Goal: Task Accomplishment & Management: Use online tool/utility

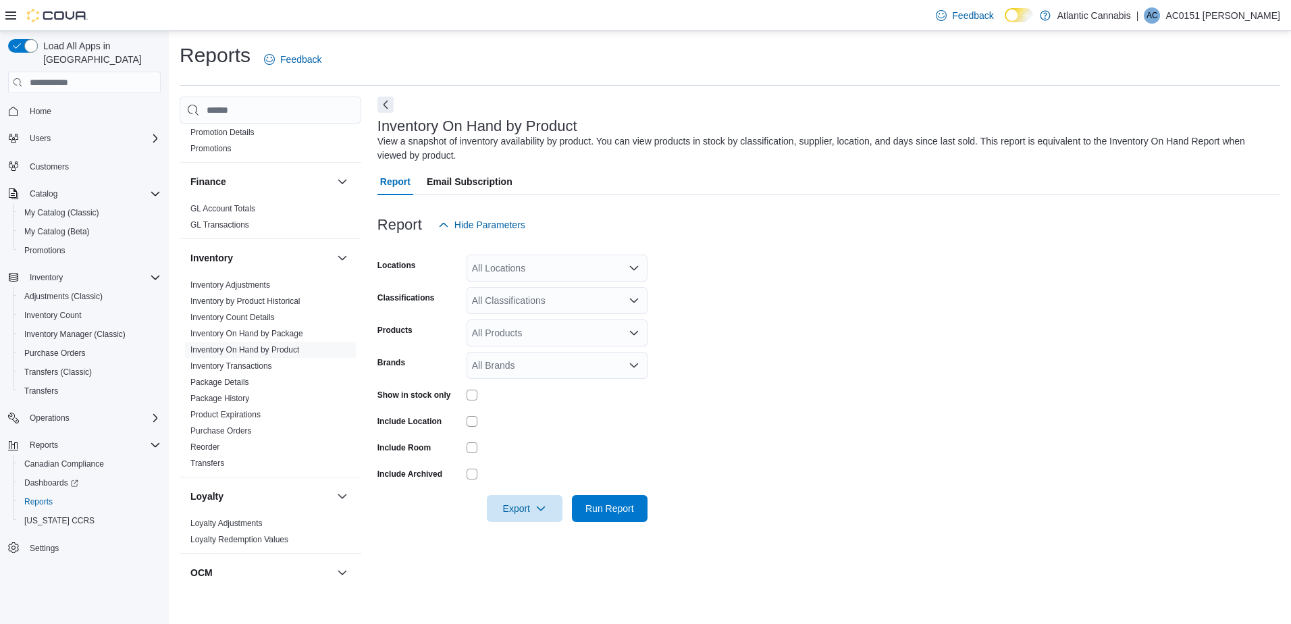
scroll to position [229, 0]
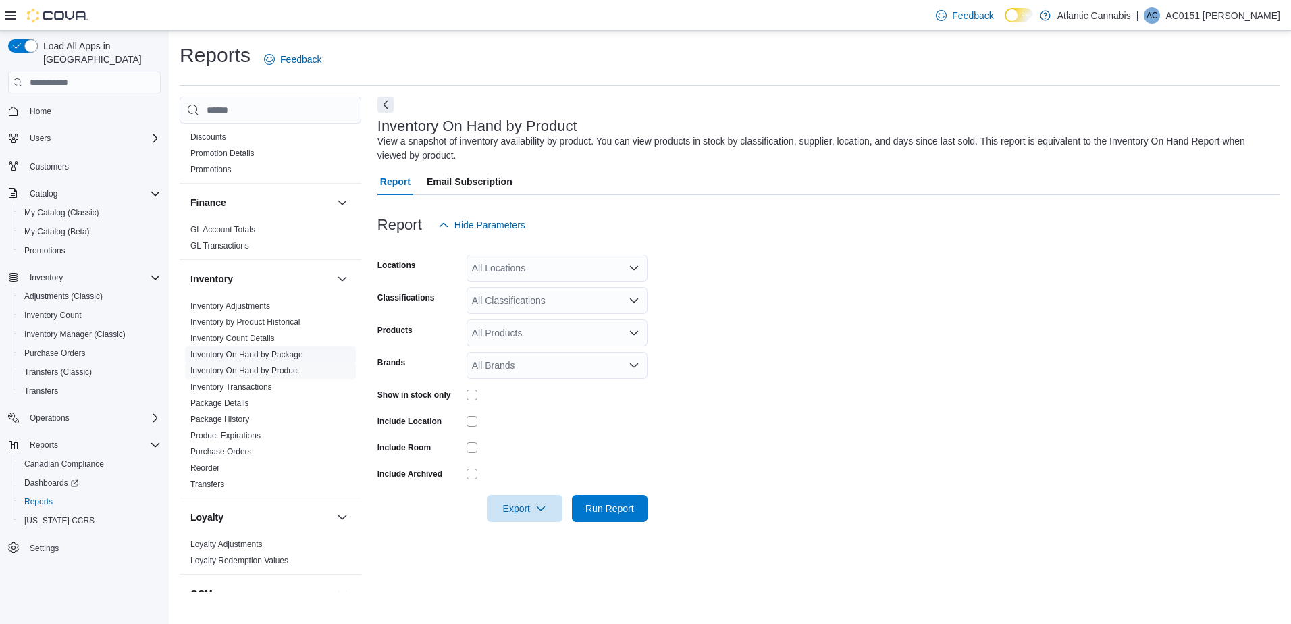
drag, startPoint x: 271, startPoint y: 369, endPoint x: 288, endPoint y: 359, distance: 19.9
click at [271, 369] on link "Inventory On Hand by Product" at bounding box center [244, 370] width 109 height 9
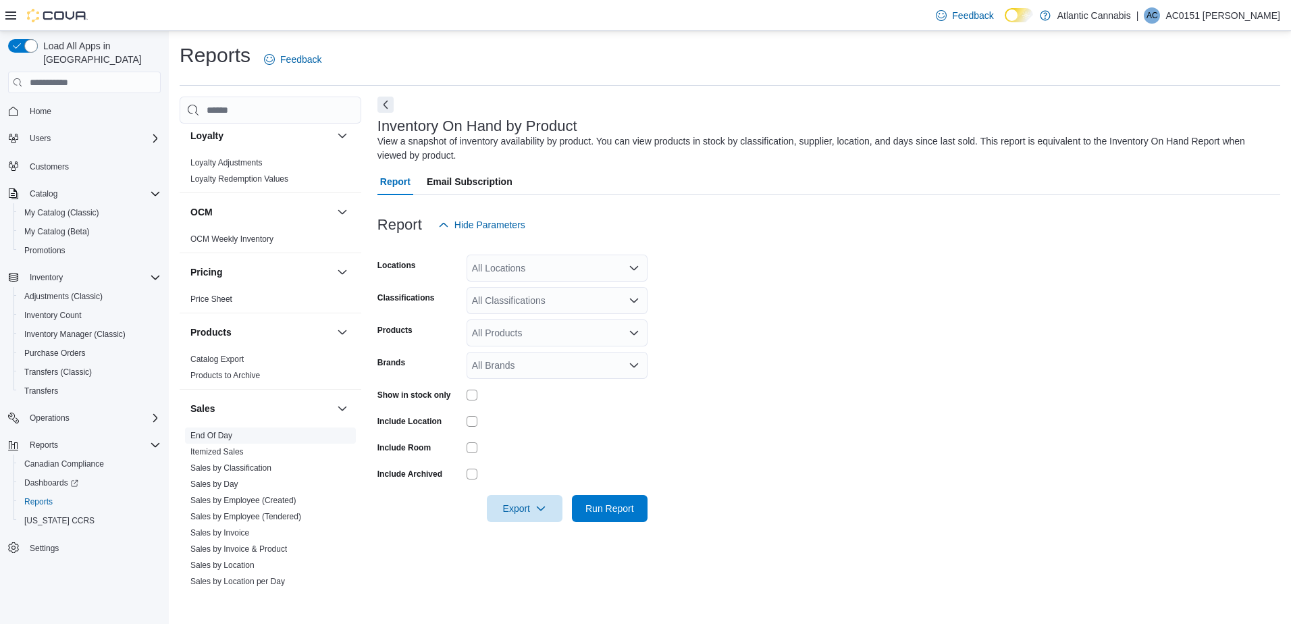
scroll to position [634, 0]
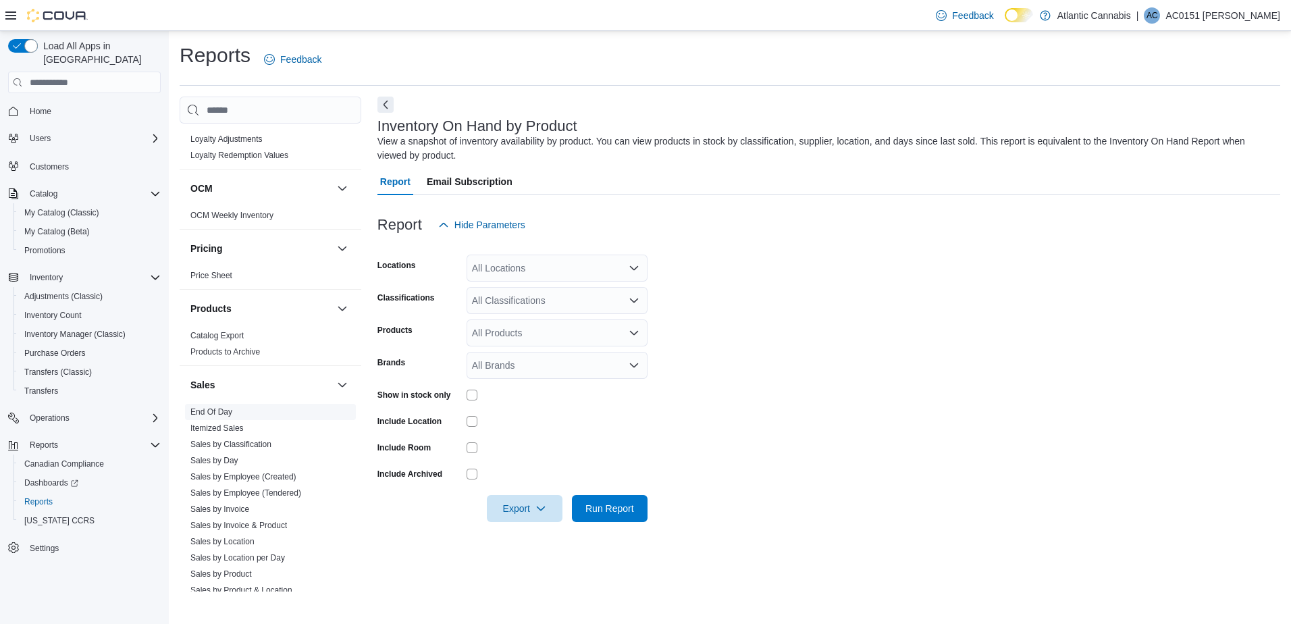
click at [221, 406] on span "End Of Day" at bounding box center [211, 411] width 42 height 11
click at [222, 415] on link "End Of Day" at bounding box center [211, 411] width 42 height 9
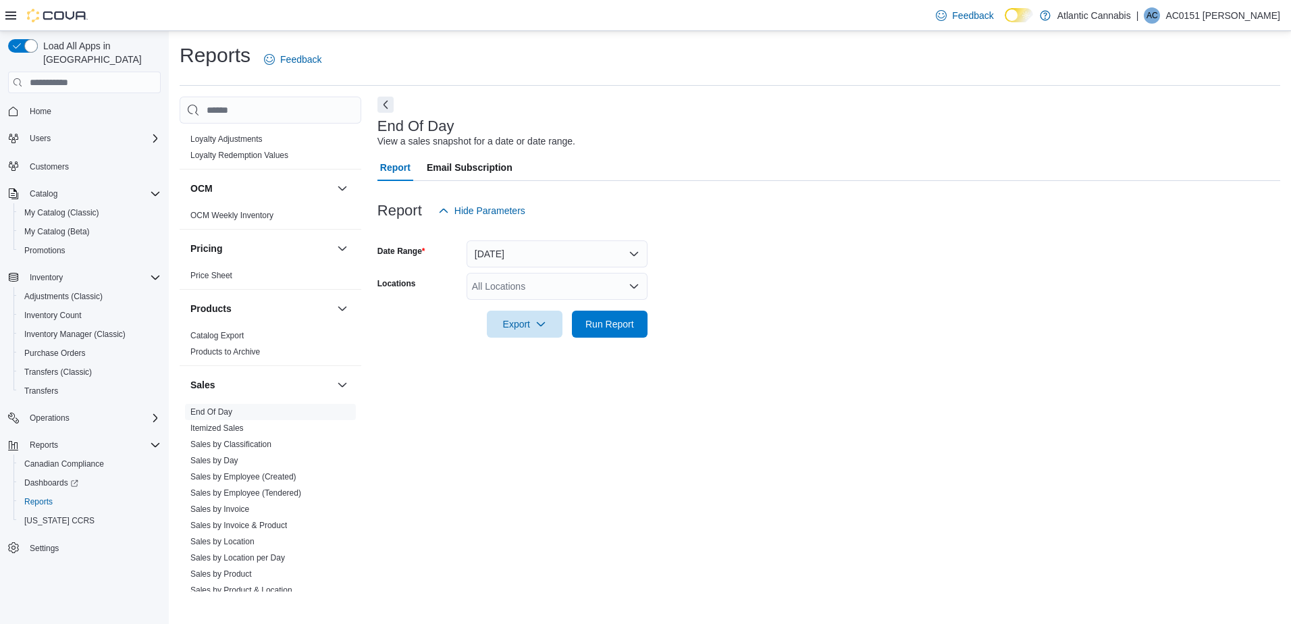
click at [523, 270] on form "Date Range Today Locations All Locations Export Run Report" at bounding box center [828, 280] width 903 height 113
click at [527, 252] on button "Today" at bounding box center [557, 253] width 181 height 27
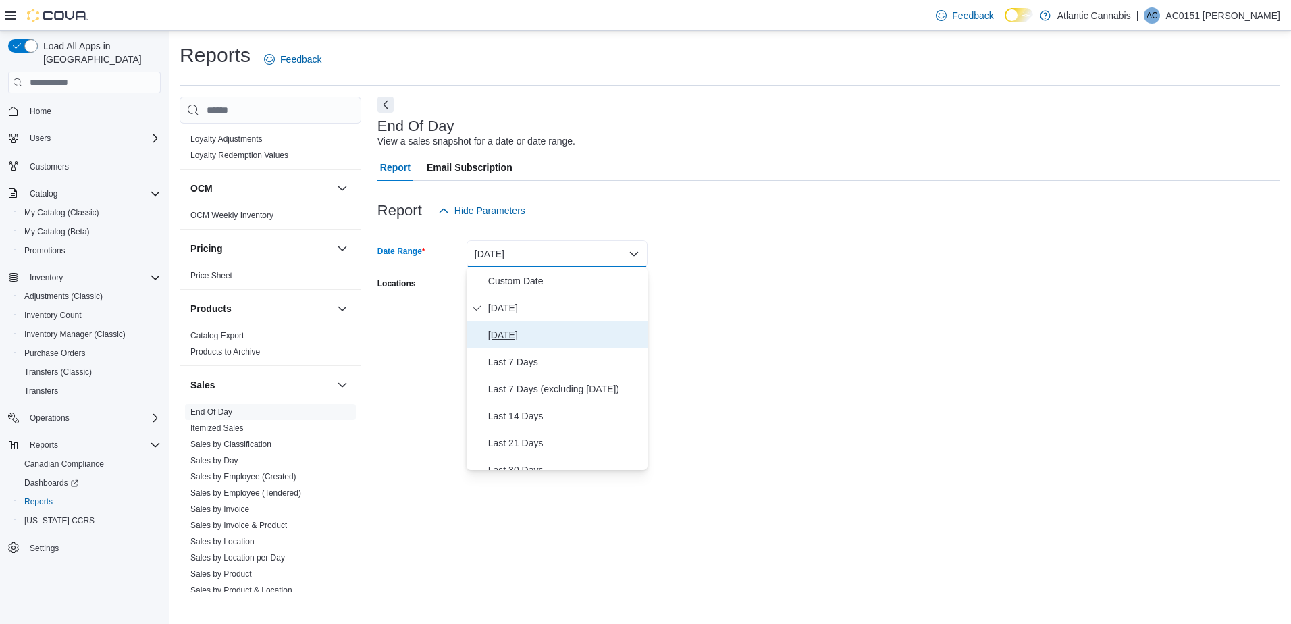
click at [518, 325] on button "Yesterday" at bounding box center [557, 334] width 181 height 27
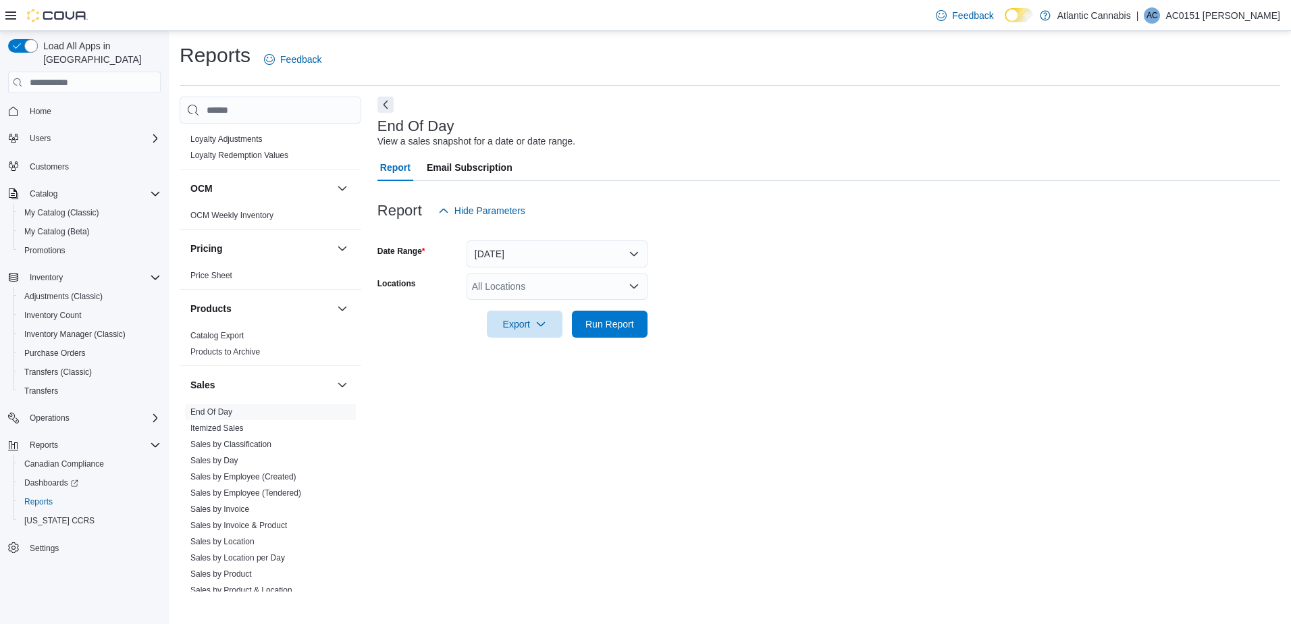
click at [531, 292] on div "All Locations" at bounding box center [557, 286] width 181 height 27
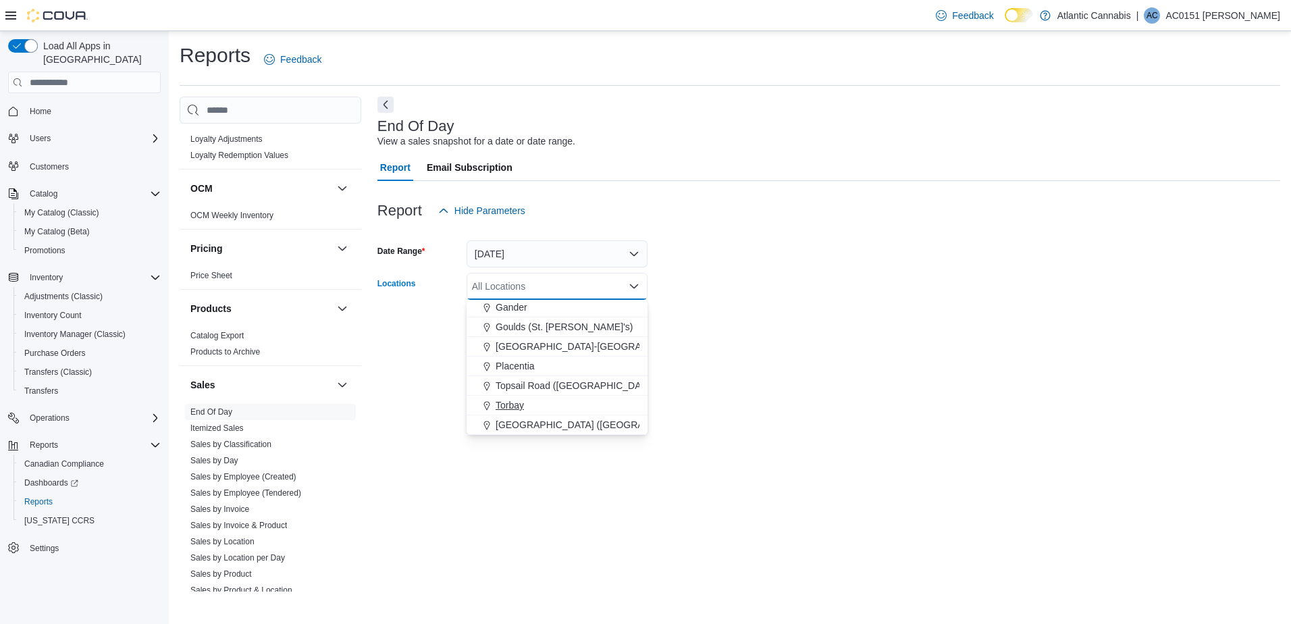
click at [518, 408] on span "Torbay" at bounding box center [510, 405] width 28 height 14
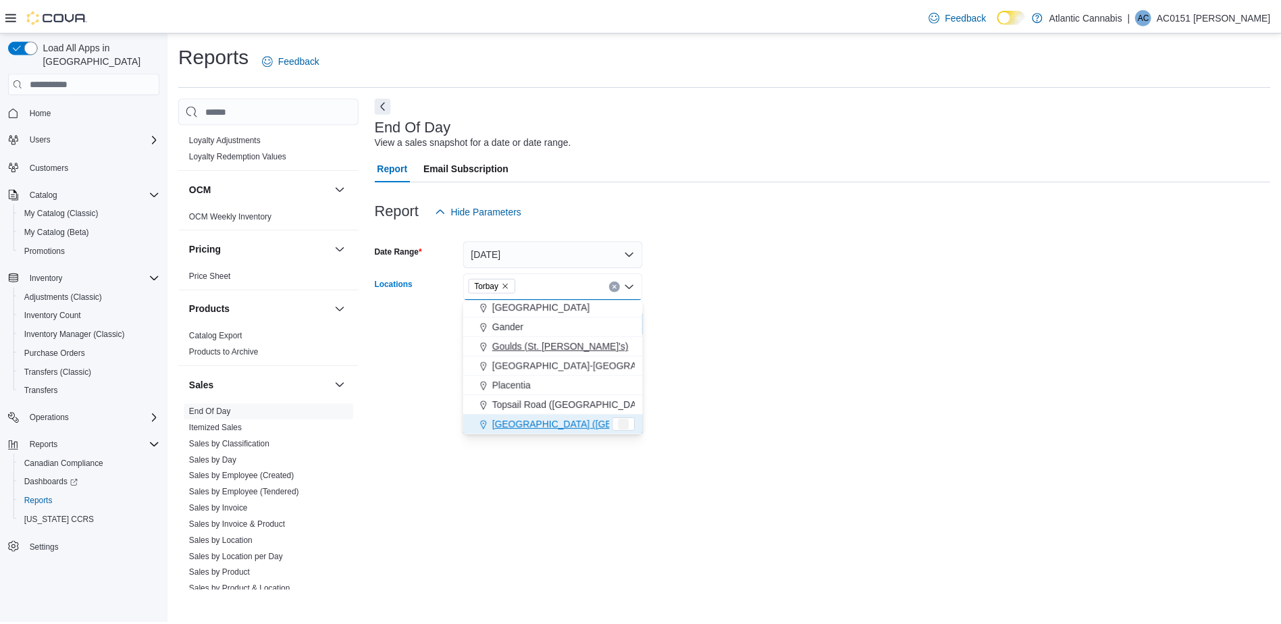
scroll to position [61, 0]
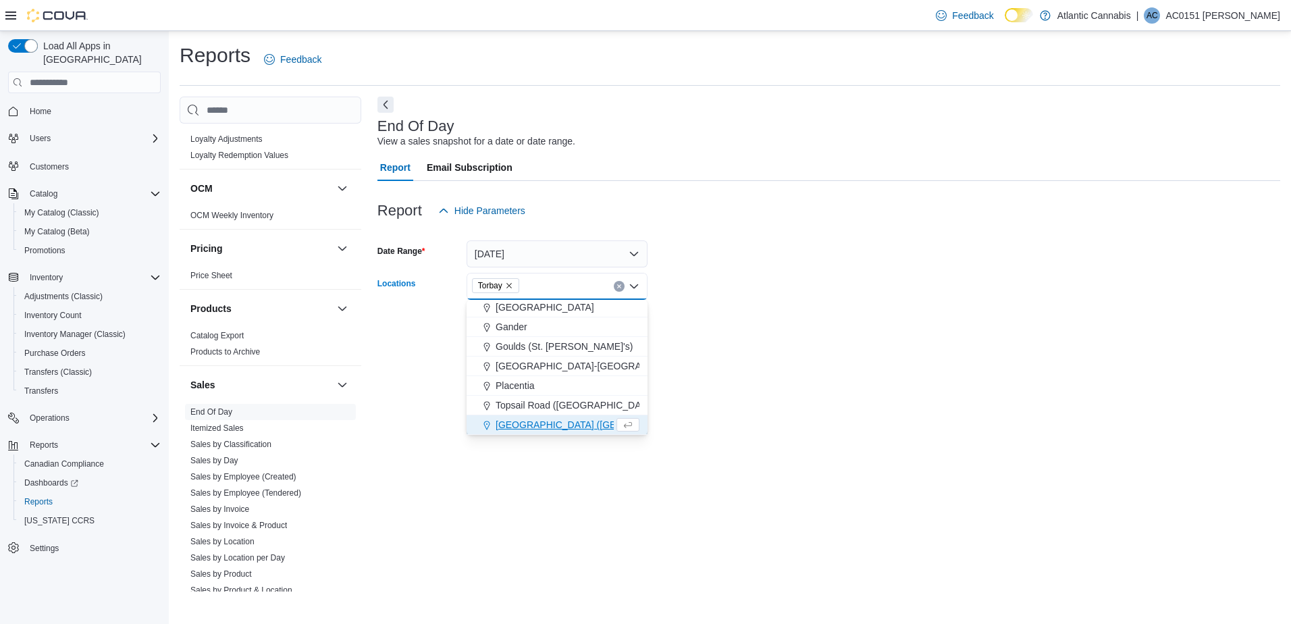
click at [853, 338] on div at bounding box center [828, 346] width 903 height 16
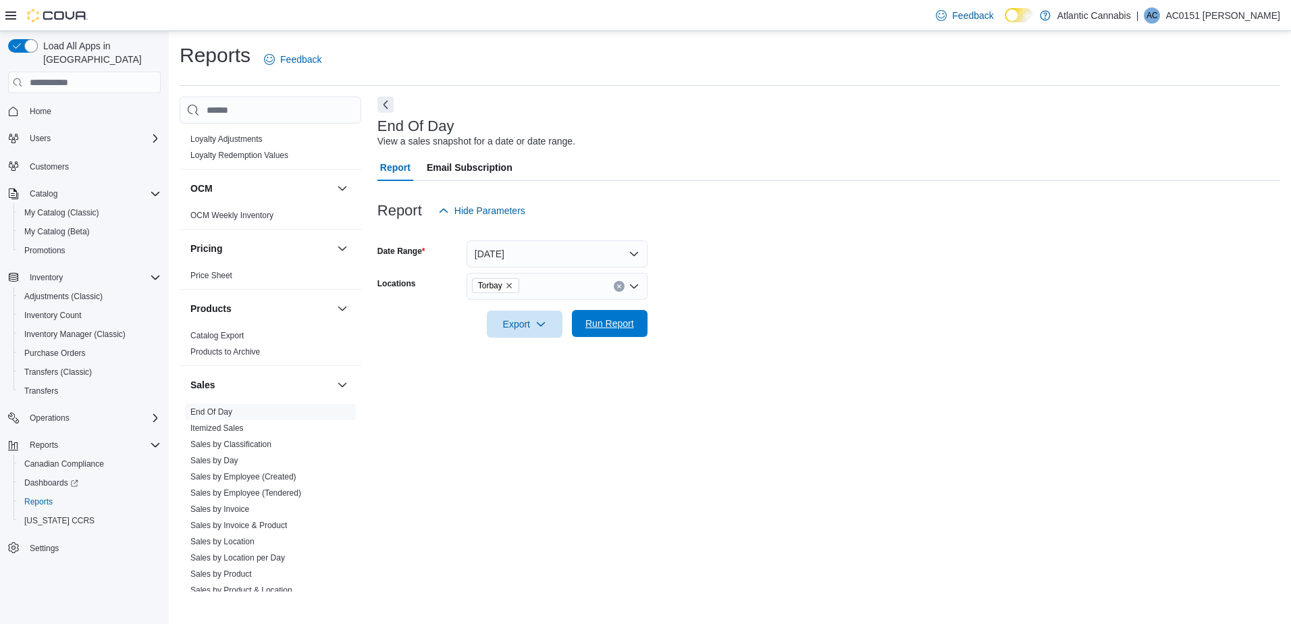
click at [622, 315] on span "Run Report" at bounding box center [609, 323] width 59 height 27
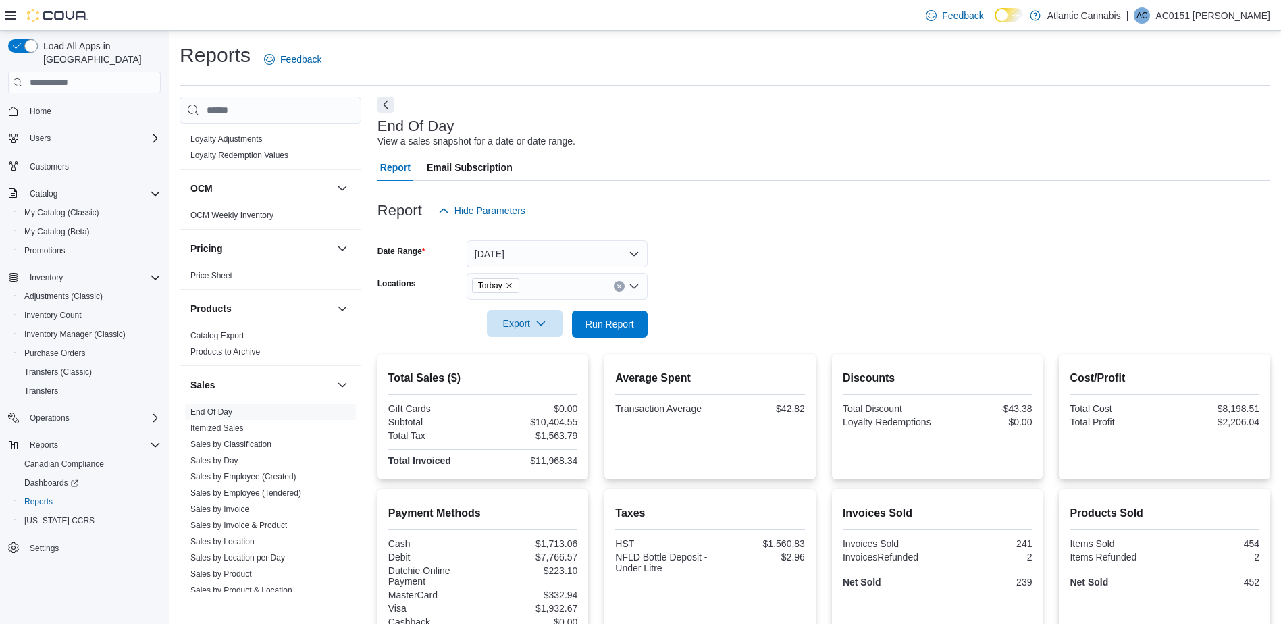
click at [526, 335] on span "Export" at bounding box center [524, 323] width 59 height 27
click at [537, 376] on span "Export to Pdf" at bounding box center [526, 378] width 61 height 11
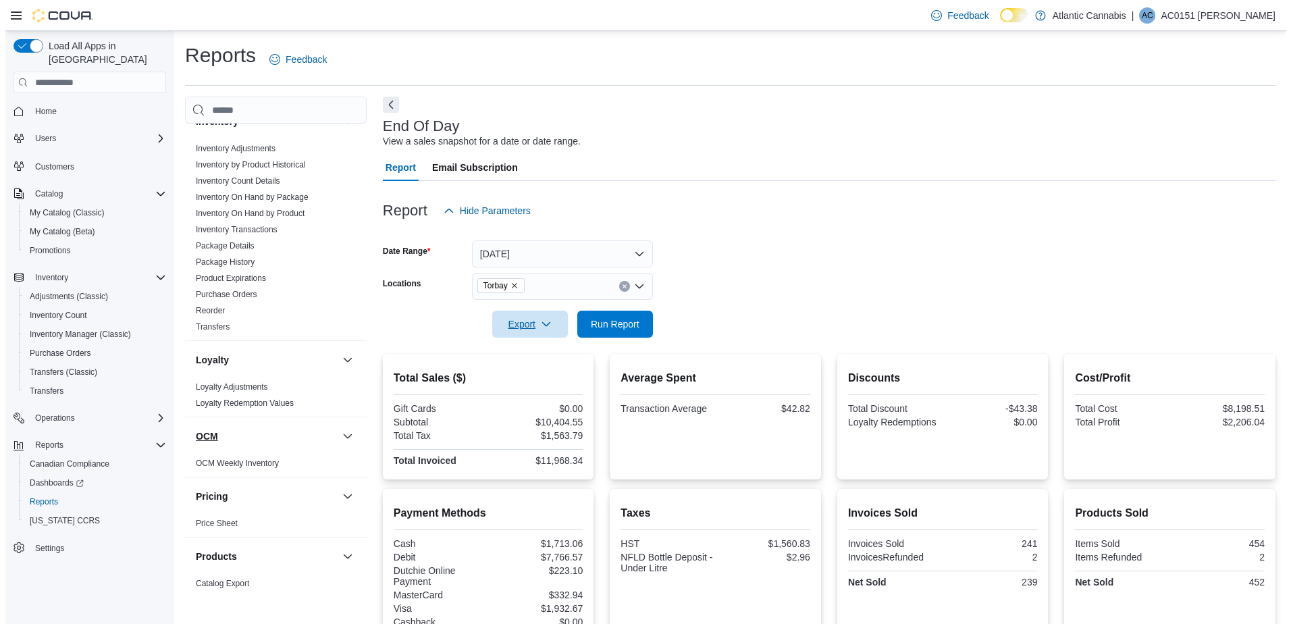
scroll to position [364, 0]
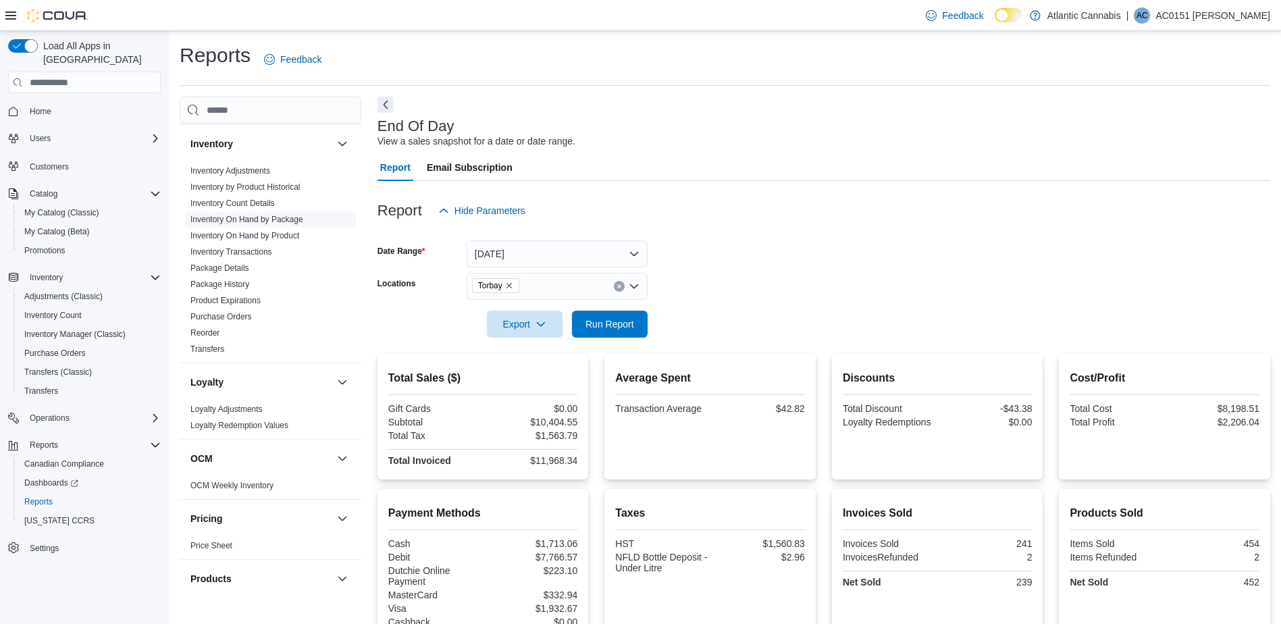
click at [294, 223] on link "Inventory On Hand by Package" at bounding box center [246, 219] width 113 height 9
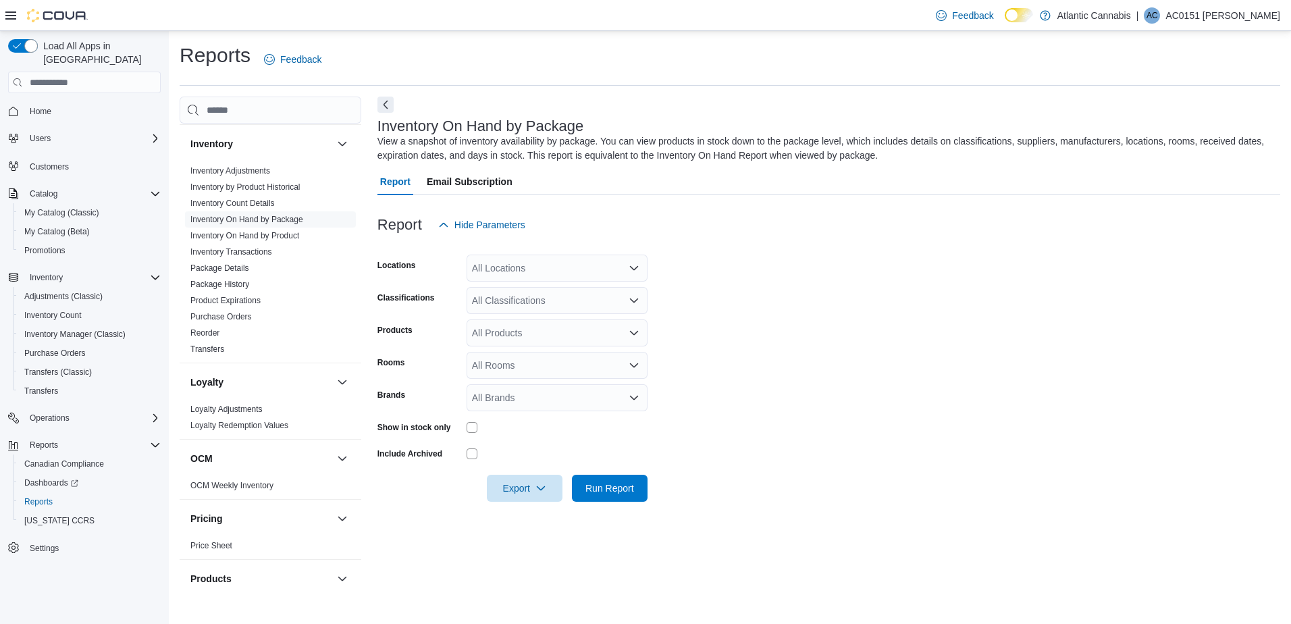
click at [516, 254] on div at bounding box center [828, 246] width 903 height 16
click at [519, 257] on div "All Locations" at bounding box center [557, 268] width 181 height 27
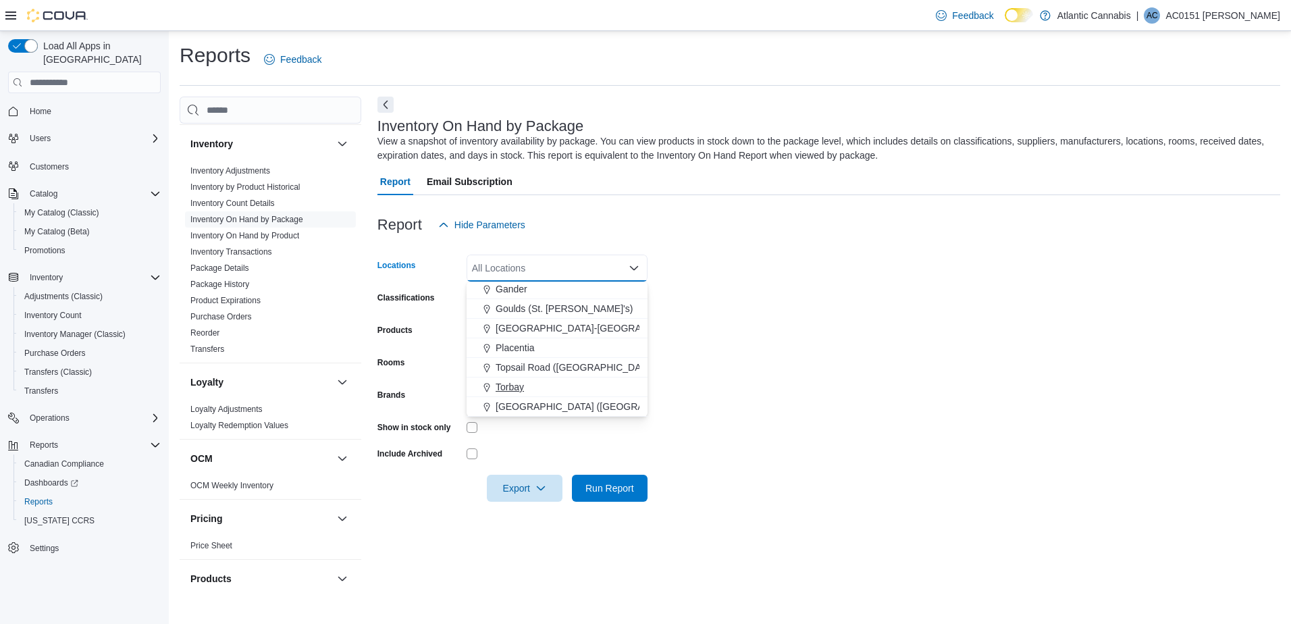
click at [521, 392] on span "Torbay" at bounding box center [510, 387] width 28 height 14
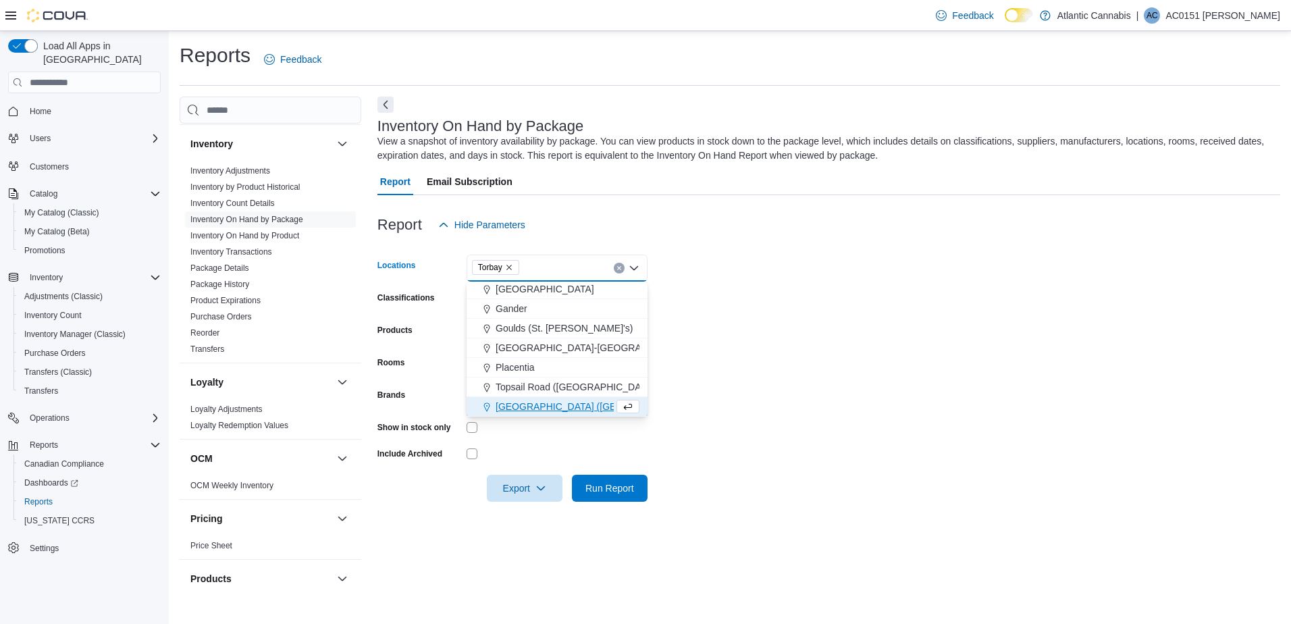
click at [785, 334] on form "Locations Torbay Combo box. Selected. Torbay. Press Backspace to delete Torbay.…" at bounding box center [828, 369] width 903 height 263
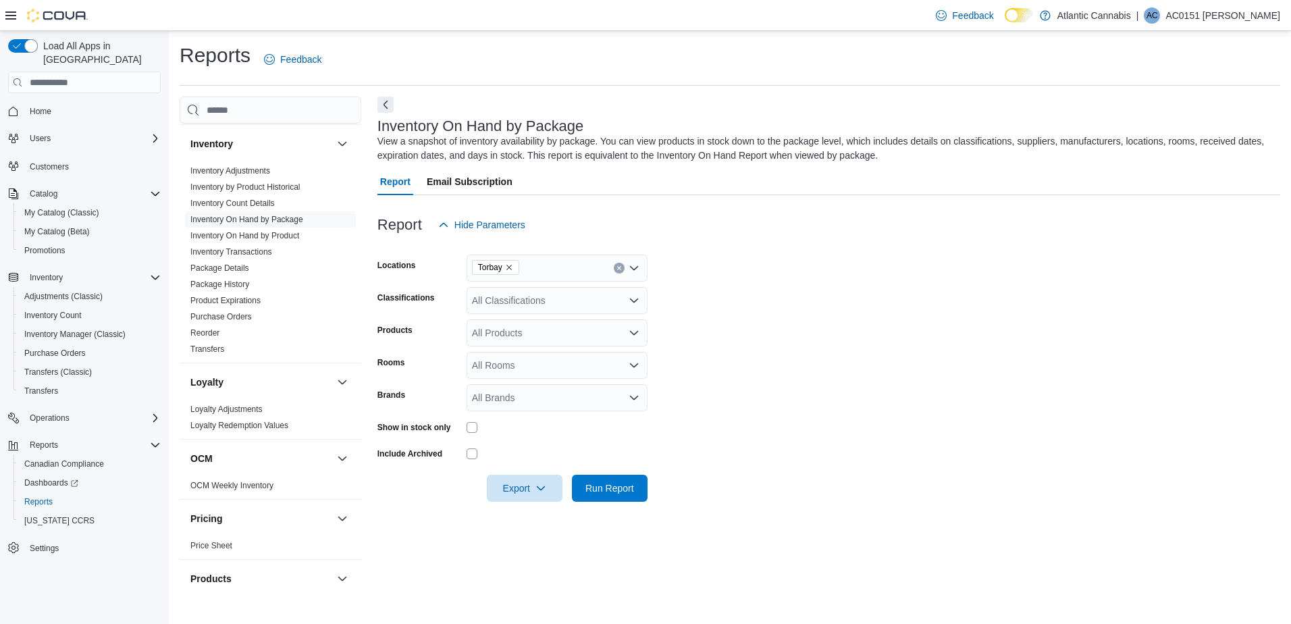
click at [540, 289] on div "All Classifications" at bounding box center [557, 300] width 181 height 27
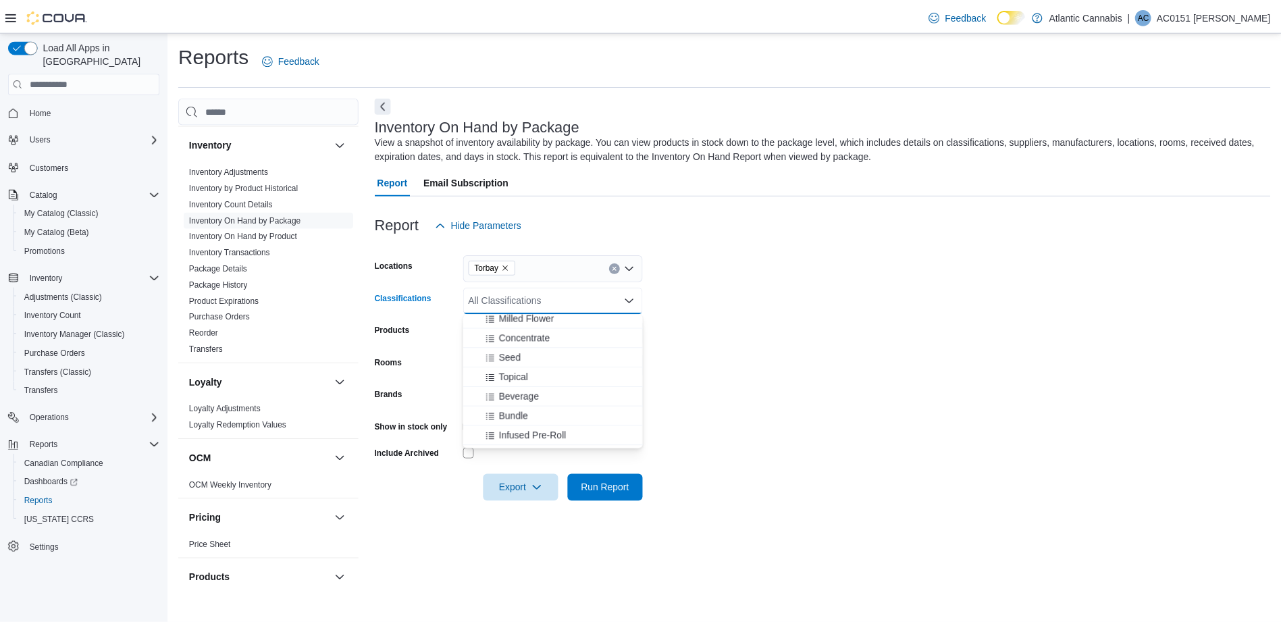
scroll to position [203, 0]
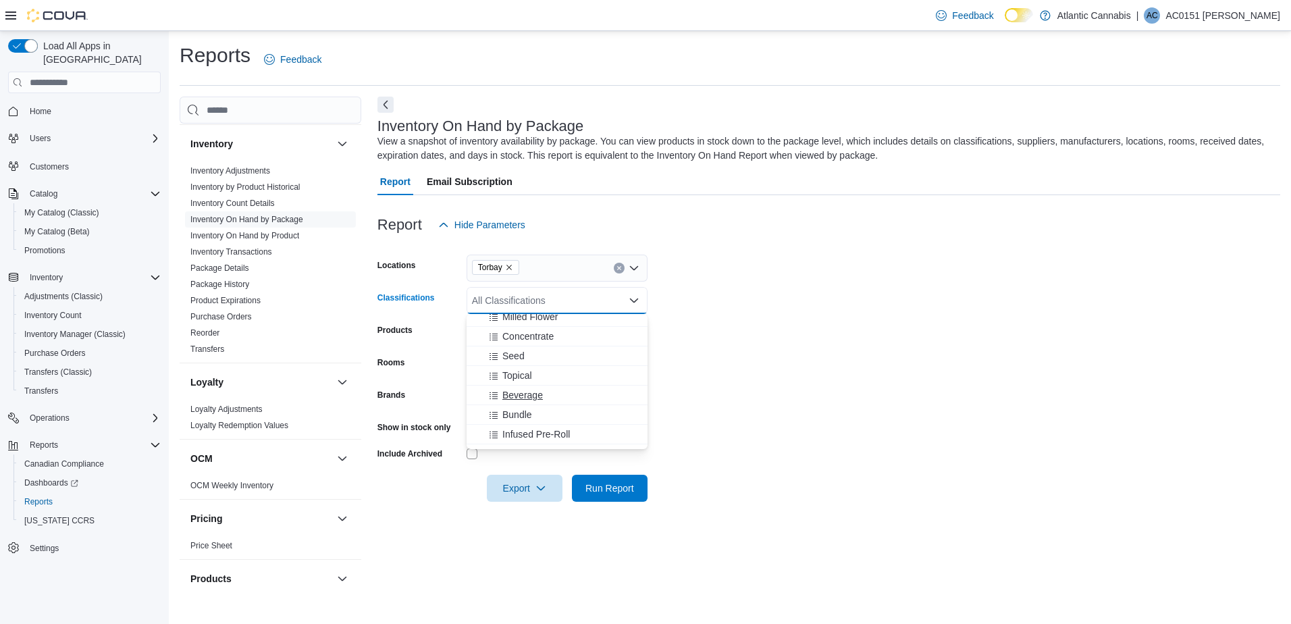
click at [535, 397] on span "Beverage" at bounding box center [522, 395] width 41 height 14
click at [757, 373] on form "Locations Torbay Classifications Beverage Combo box. Selected. Beverage. Press …" at bounding box center [828, 369] width 903 height 263
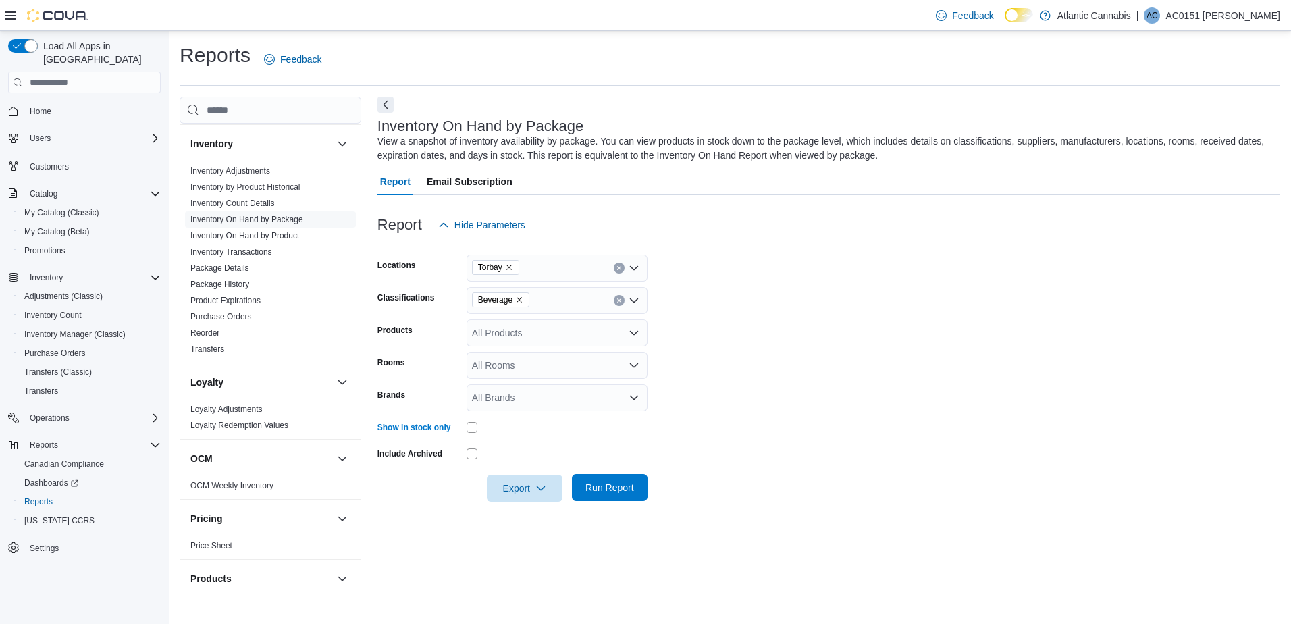
click at [616, 479] on span "Run Report" at bounding box center [609, 487] width 59 height 27
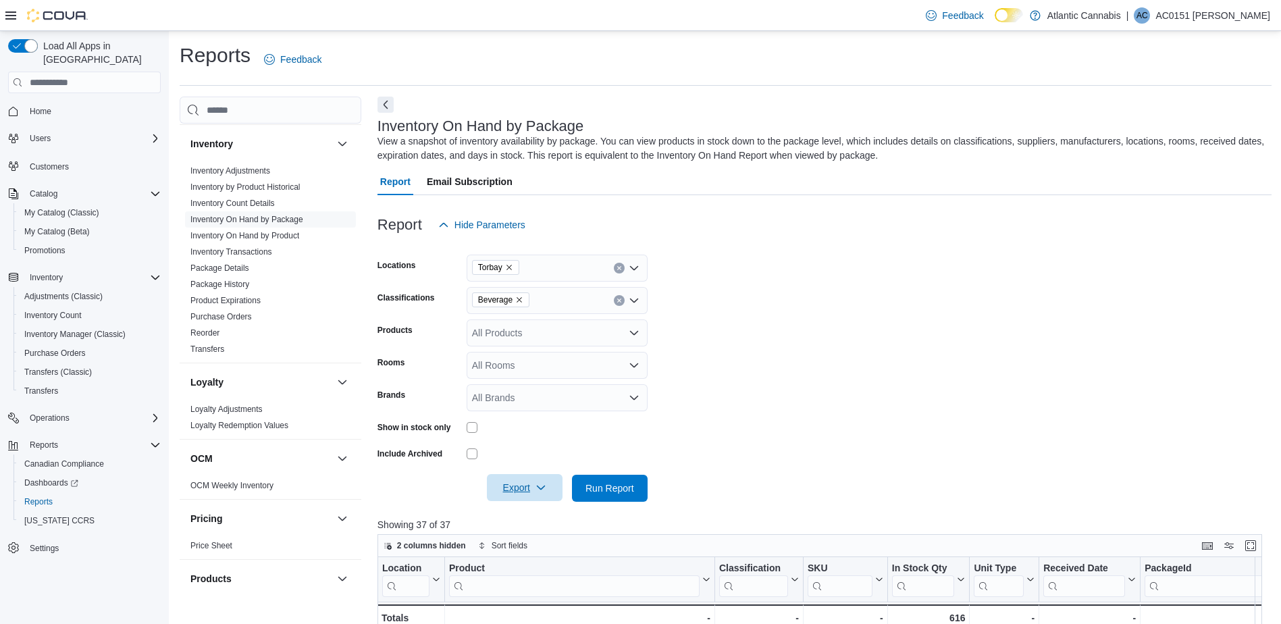
click at [532, 494] on span "Export" at bounding box center [524, 487] width 59 height 27
click at [532, 527] on button "Export to Excel" at bounding box center [526, 515] width 77 height 27
click at [269, 234] on link "Inventory On Hand by Product" at bounding box center [244, 235] width 109 height 9
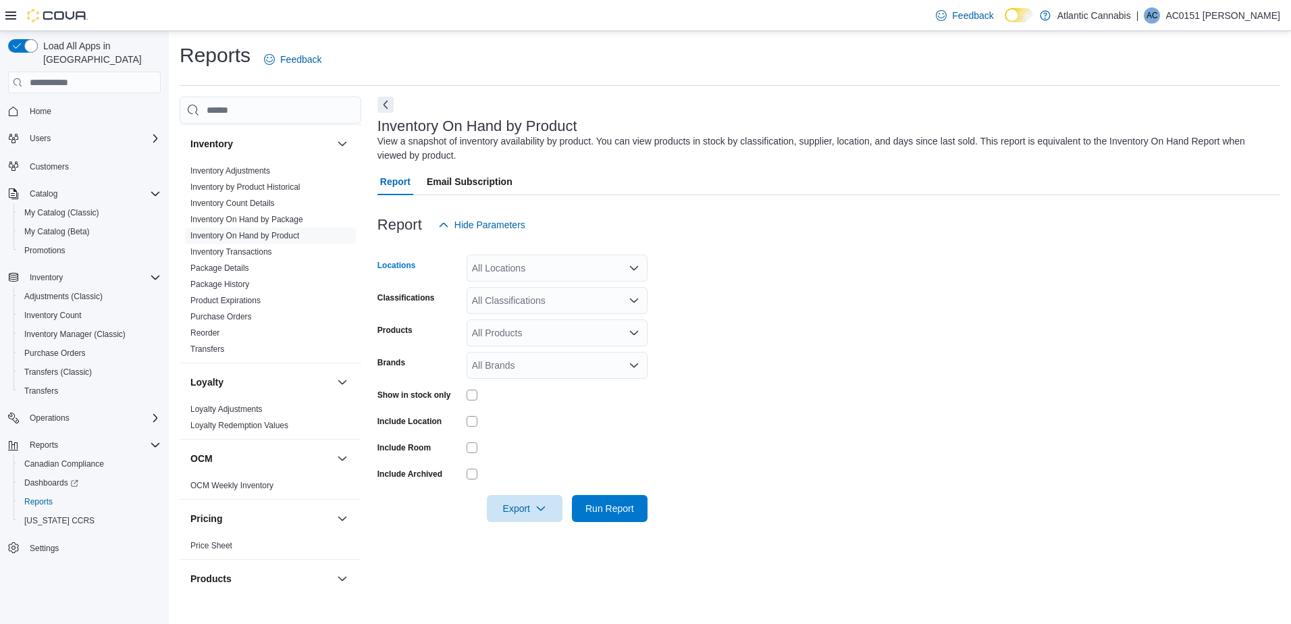
click at [541, 263] on div "All Locations" at bounding box center [557, 268] width 181 height 27
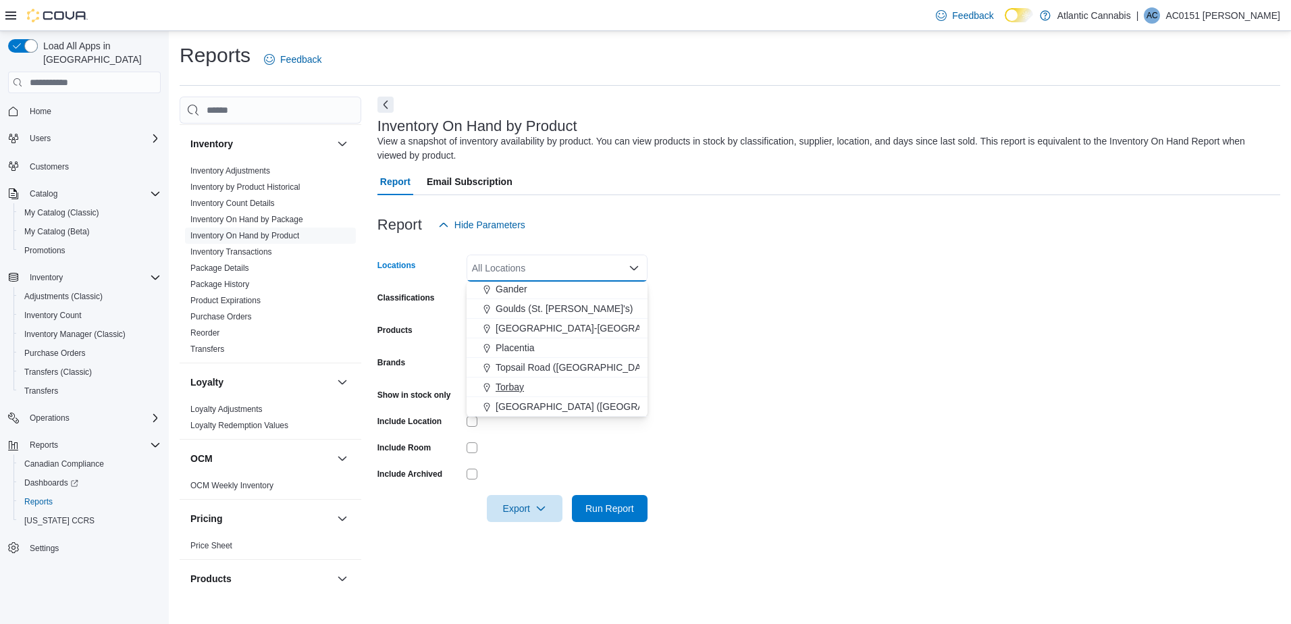
click at [512, 385] on span "Torbay" at bounding box center [510, 387] width 28 height 14
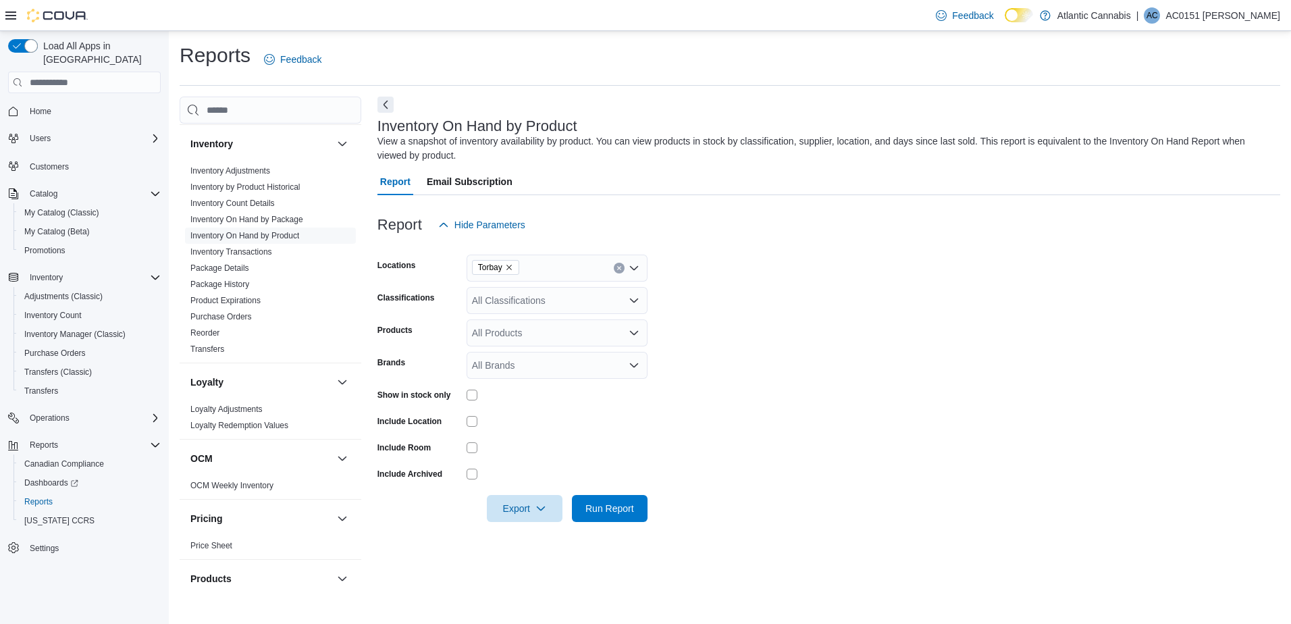
click at [829, 368] on form "Locations Torbay Classifications All Classifications Products All Products Bran…" at bounding box center [828, 380] width 903 height 284
click at [612, 296] on div "All Classifications" at bounding box center [557, 300] width 181 height 27
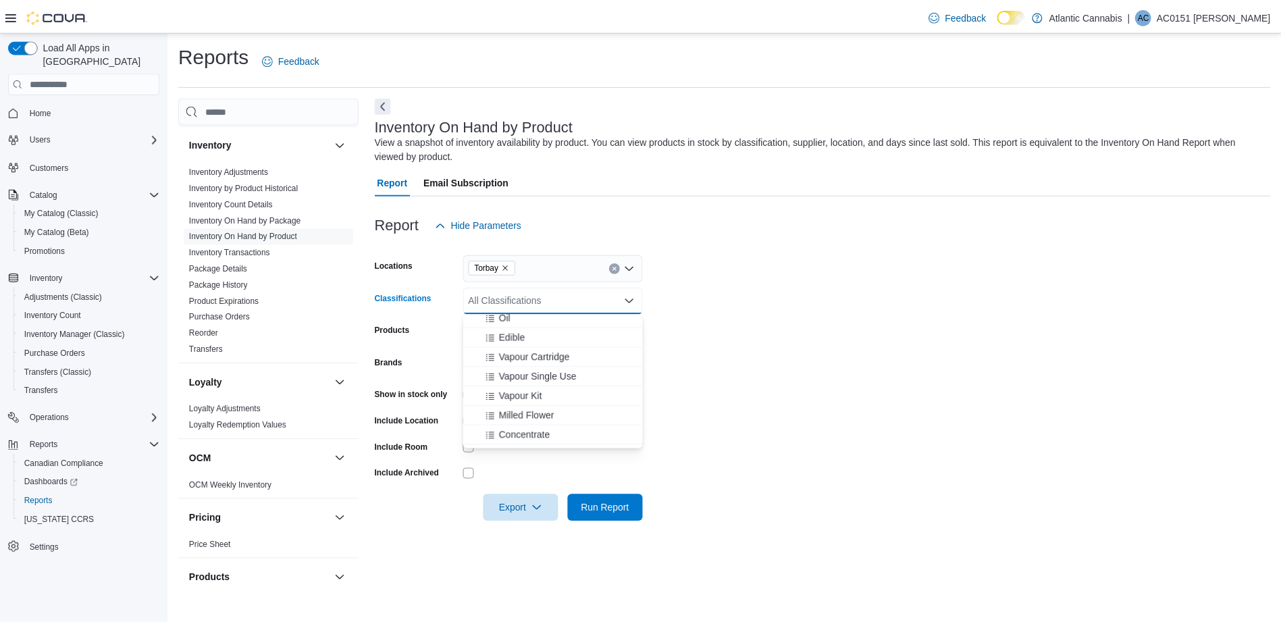
scroll to position [270, 0]
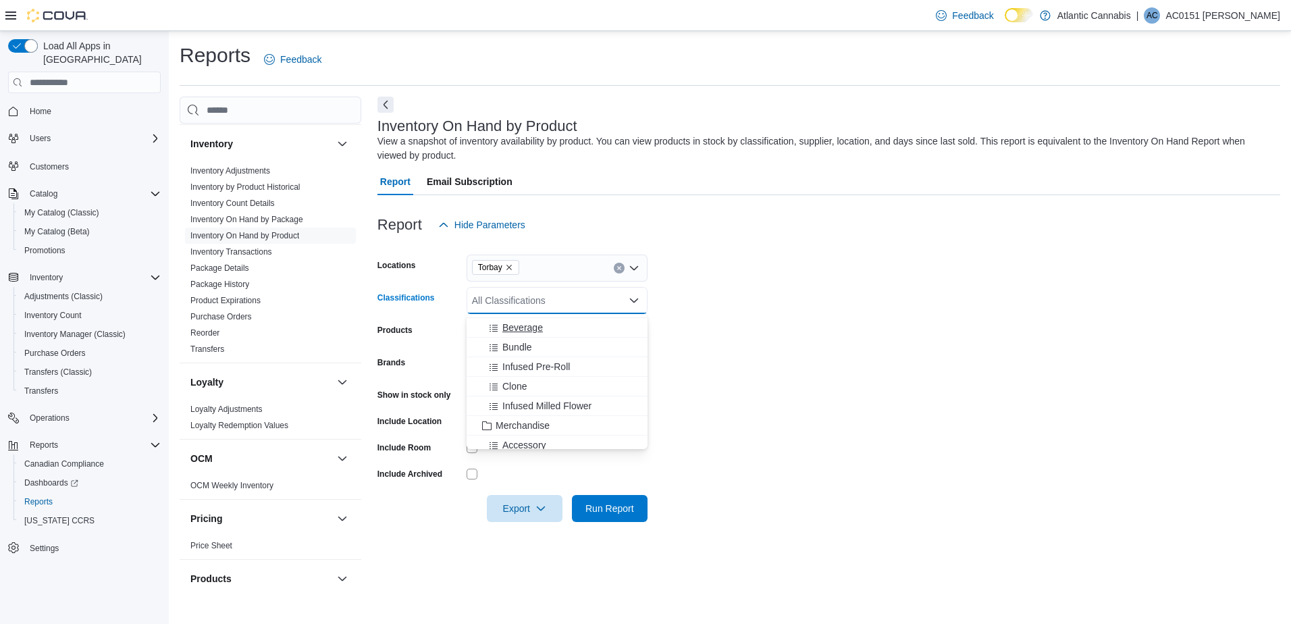
click at [540, 324] on span "Beverage" at bounding box center [522, 328] width 41 height 14
click at [927, 382] on form "Locations Torbay Classifications Beverage Combo box. Selected. Beverage. Press …" at bounding box center [828, 380] width 903 height 284
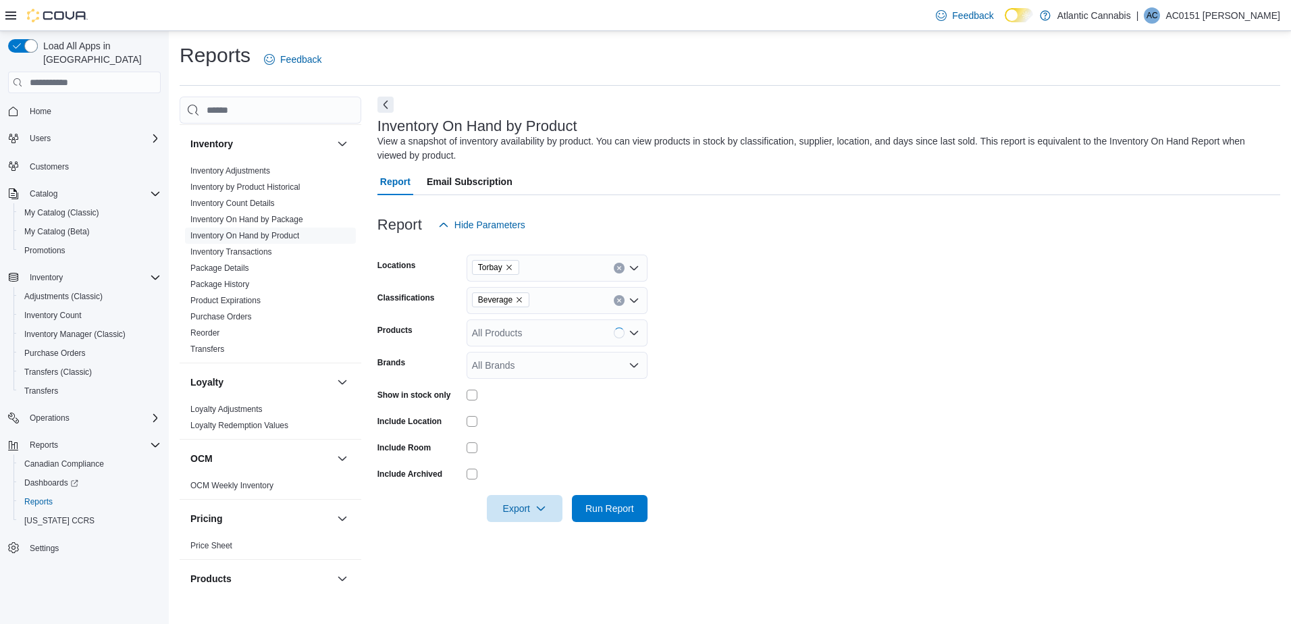
click at [478, 392] on div at bounding box center [557, 395] width 181 height 11
click at [593, 502] on span "Run Report" at bounding box center [609, 508] width 49 height 14
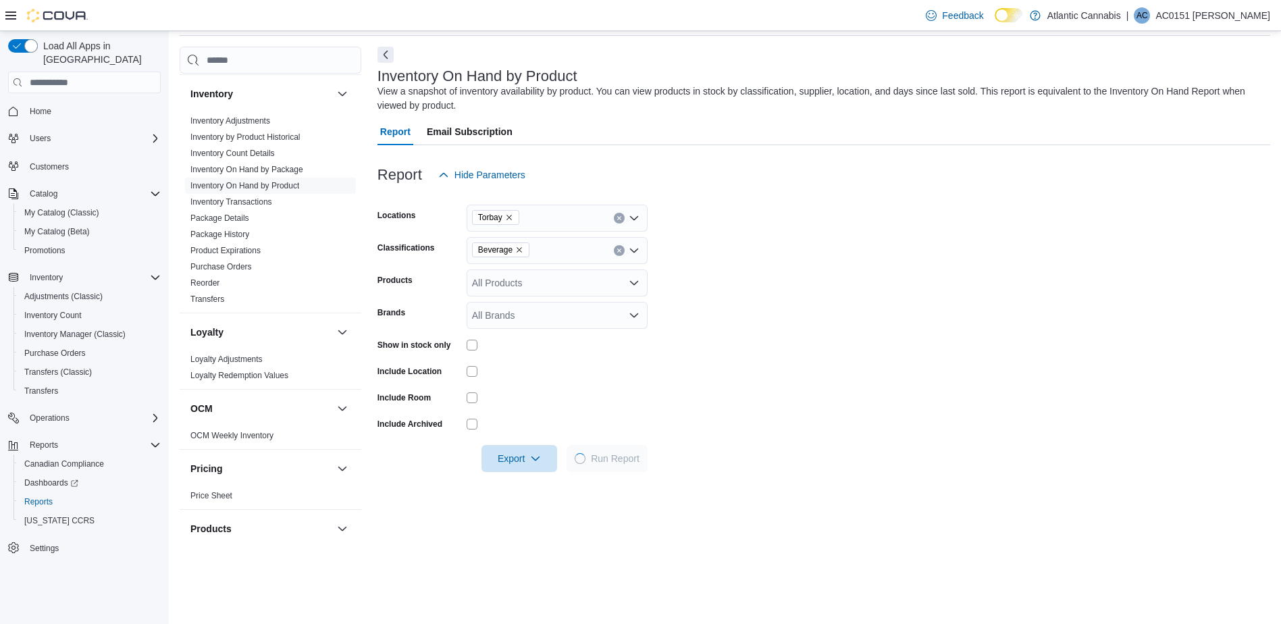
scroll to position [270, 0]
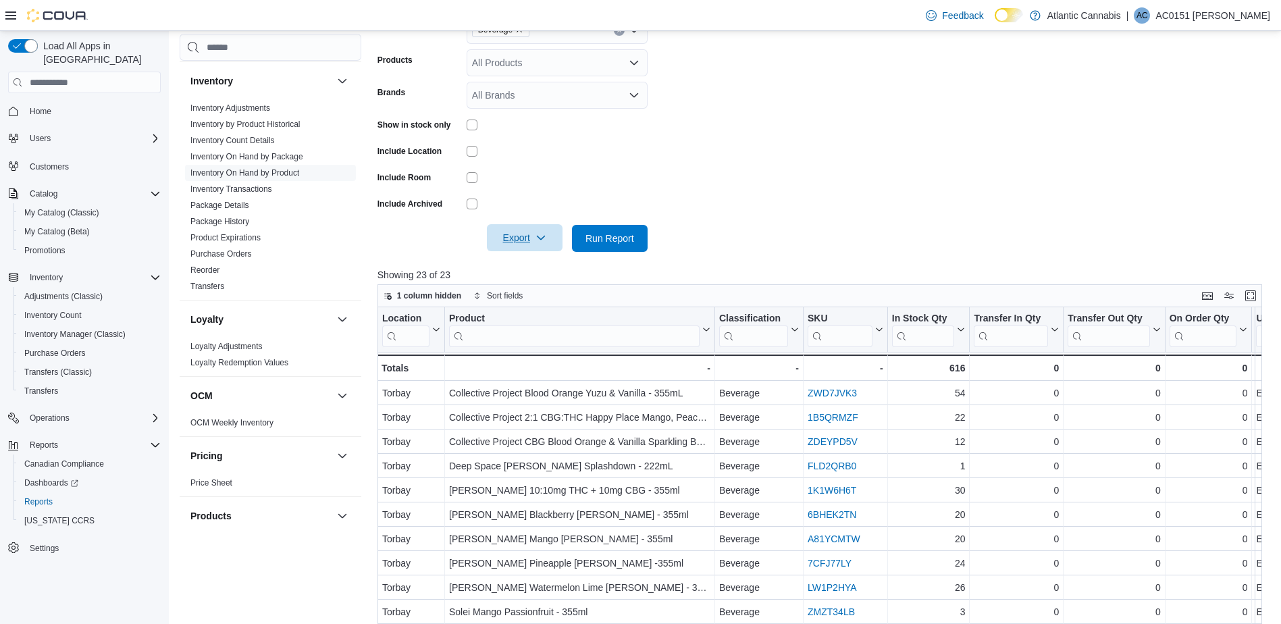
click at [523, 239] on span "Export" at bounding box center [524, 237] width 59 height 27
click at [531, 261] on span "Export to Excel" at bounding box center [526, 265] width 61 height 11
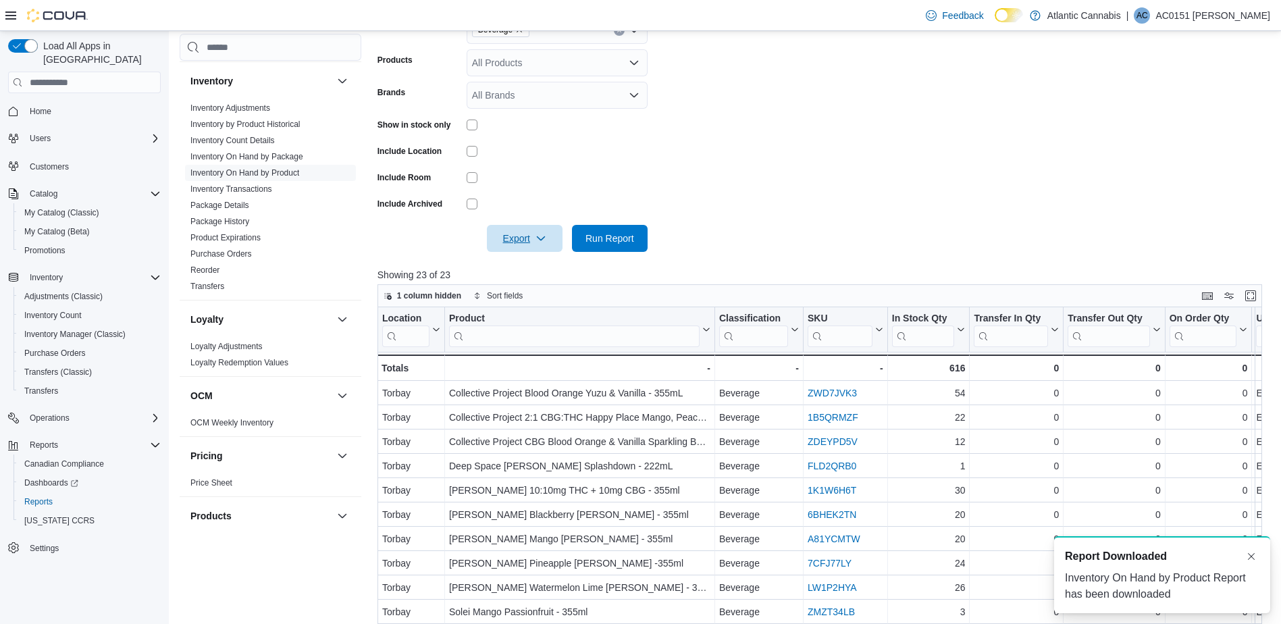
scroll to position [0, 0]
